Goal: Task Accomplishment & Management: Use online tool/utility

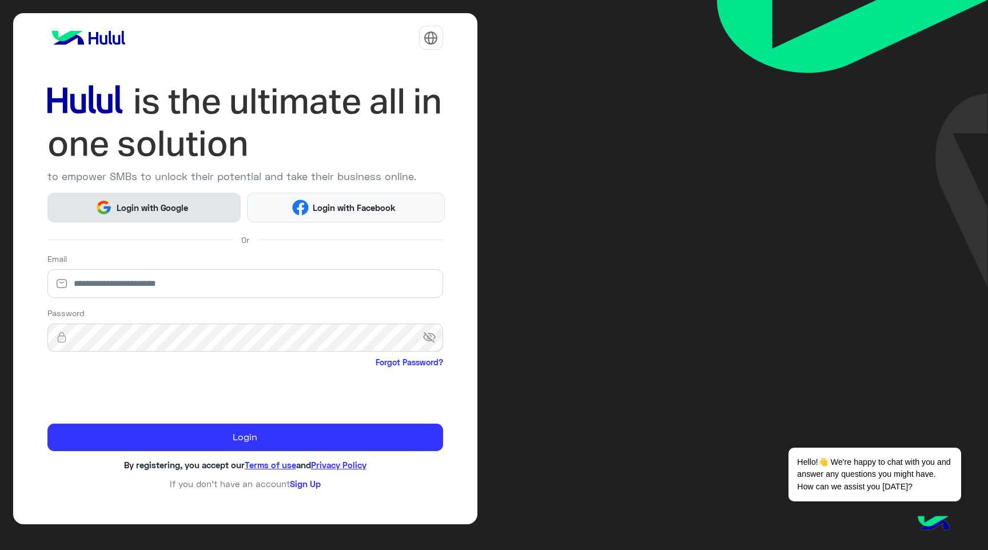
click at [184, 206] on span "Login with Google" at bounding box center [152, 207] width 80 height 13
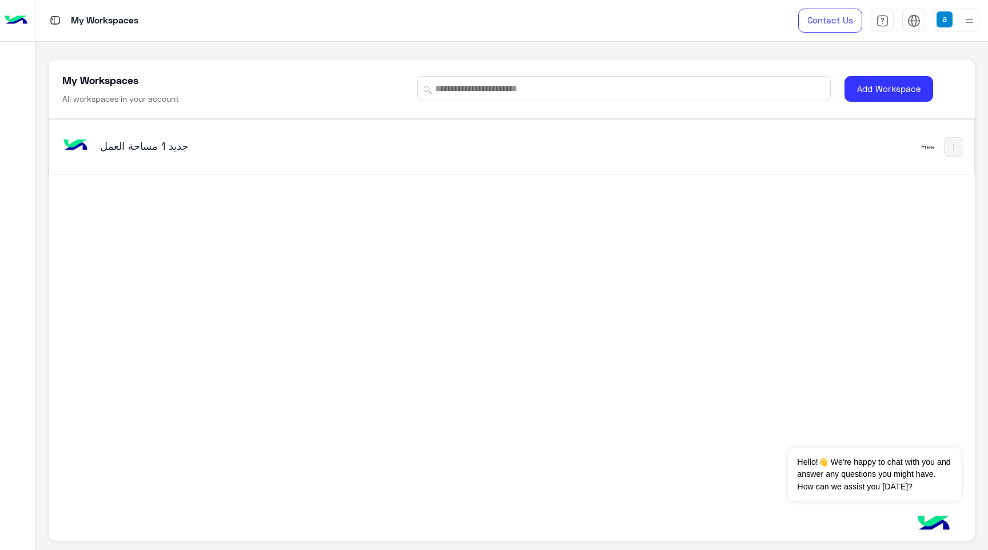
click at [159, 145] on h5 "مساحة العمل‎ جديد 1" at bounding box center [262, 146] width 325 height 14
click at [174, 142] on h5 "مساحة العمل‎ جديد 1" at bounding box center [262, 146] width 325 height 14
click at [930, 434] on button "Dismiss ✕" at bounding box center [927, 433] width 69 height 23
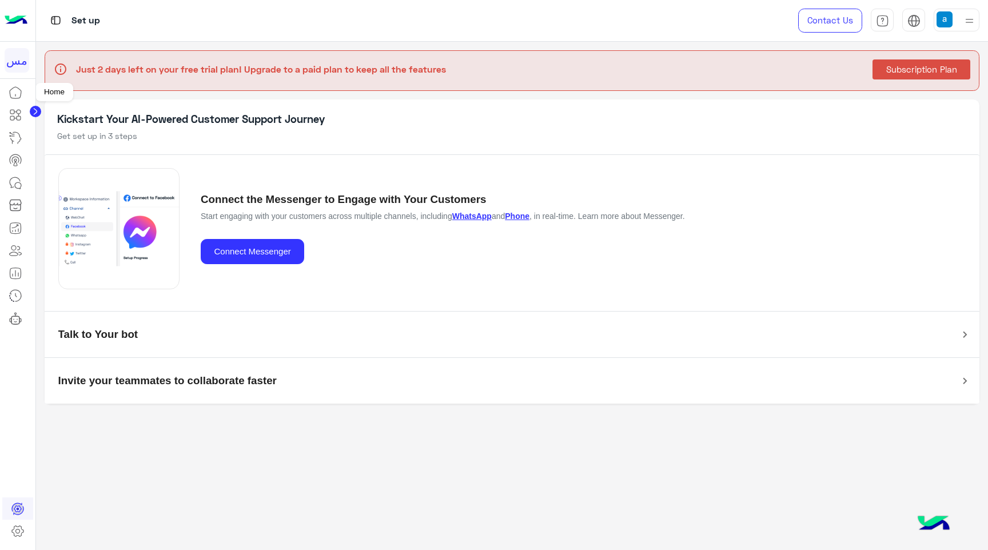
click at [17, 90] on icon at bounding box center [16, 93] width 14 height 14
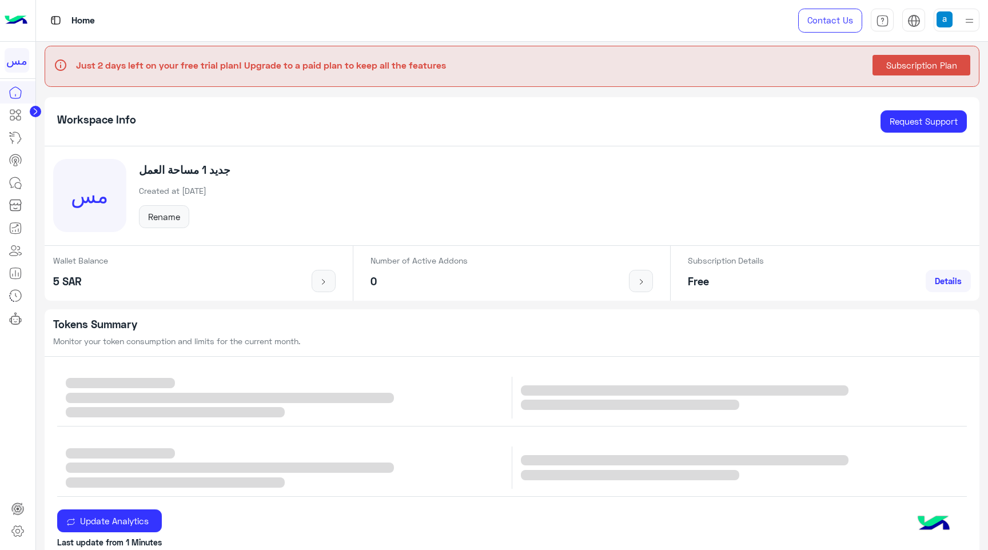
scroll to position [7, 0]
